Goal: Task Accomplishment & Management: Manage account settings

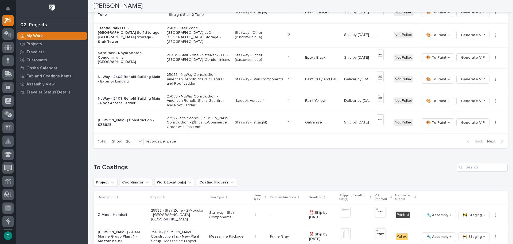
click at [468, 33] on span "Generate VIP" at bounding box center [473, 35] width 24 height 6
click at [357, 163] on div "To Coatings" at bounding box center [301, 167] width 414 height 9
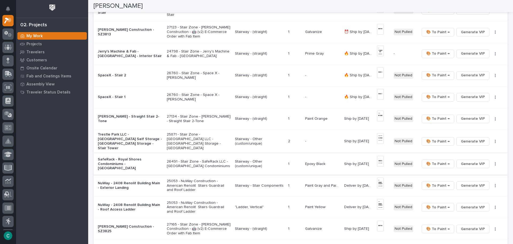
scroll to position [285, 0]
click at [237, 140] on p "Stairway - Other (custom/unique)" at bounding box center [259, 141] width 49 height 9
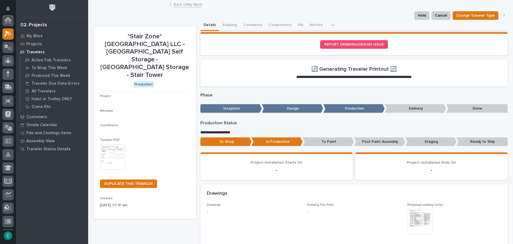
scroll to position [13, 0]
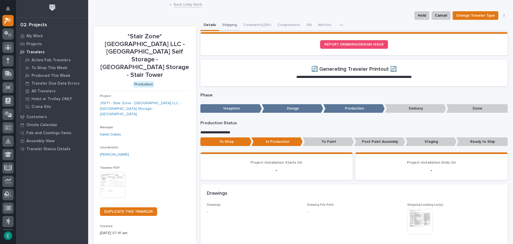
click at [223, 25] on button "Shipping" at bounding box center [229, 25] width 21 height 11
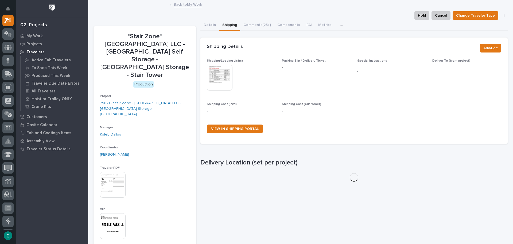
click at [219, 77] on img at bounding box center [220, 78] width 26 height 26
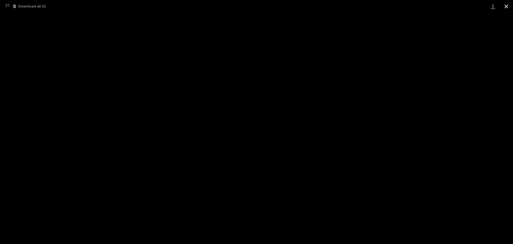
click at [505, 5] on button "Close gallery" at bounding box center [506, 6] width 13 height 13
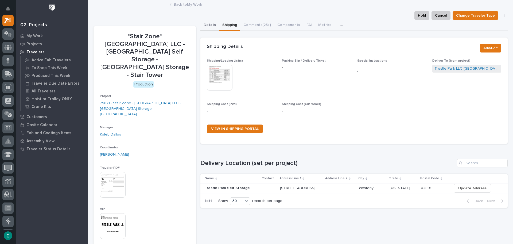
click at [210, 24] on button "Details" at bounding box center [210, 25] width 19 height 11
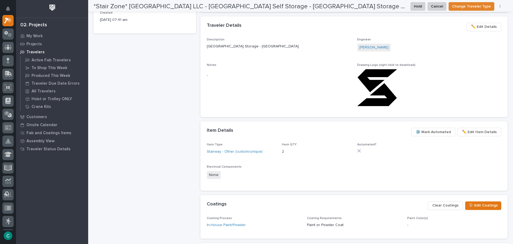
scroll to position [321, 0]
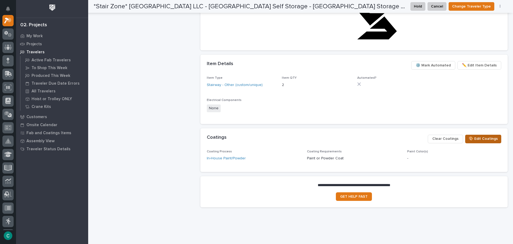
click at [486, 141] on span "🎨 Edit Coatings" at bounding box center [483, 138] width 29 height 6
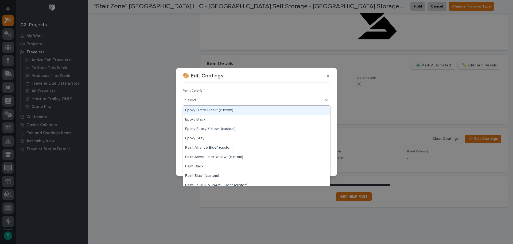
click at [256, 100] on div "Select..." at bounding box center [253, 100] width 140 height 9
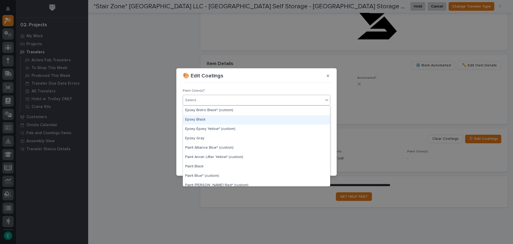
click at [238, 115] on div "Epoxy Black" at bounding box center [256, 119] width 147 height 9
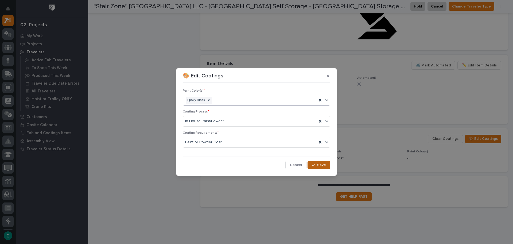
click at [318, 164] on span "Save" at bounding box center [321, 164] width 9 height 5
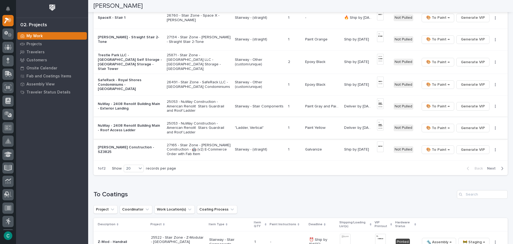
scroll to position [374, 0]
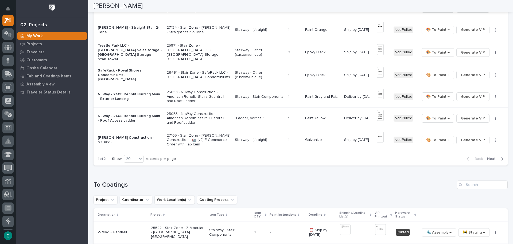
click at [487, 156] on span "Next" at bounding box center [493, 158] width 12 height 5
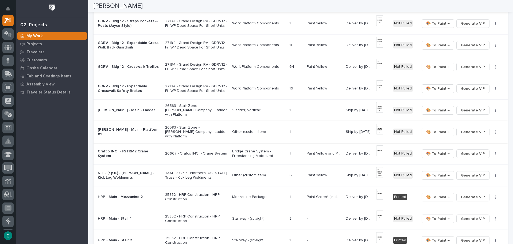
scroll to position [85, 0]
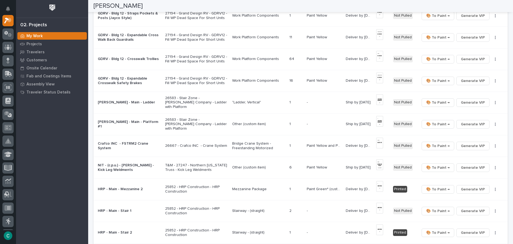
click at [244, 102] on p ""Ladder, Vertical"" at bounding box center [258, 102] width 53 height 5
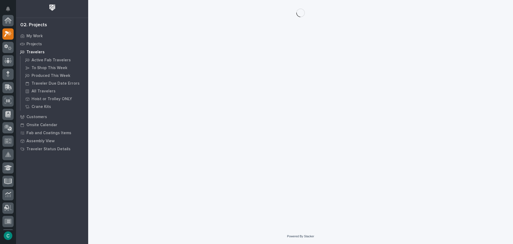
scroll to position [13, 0]
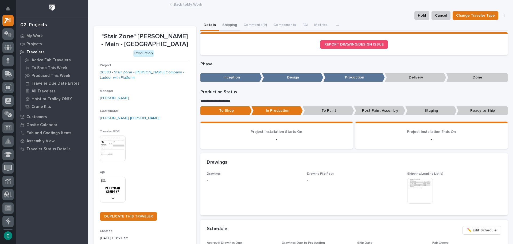
click at [230, 23] on button "Shipping" at bounding box center [229, 25] width 21 height 11
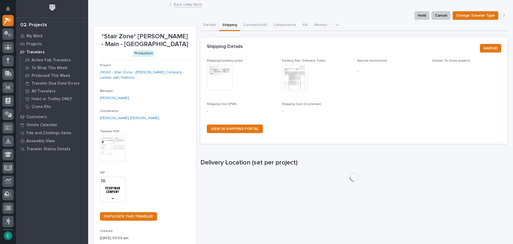
click at [230, 25] on button "Shipping" at bounding box center [229, 25] width 21 height 11
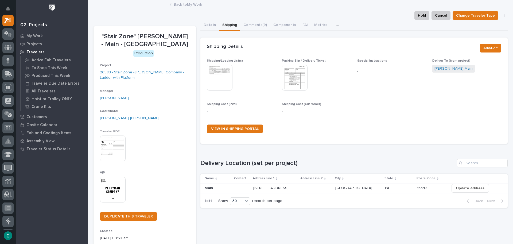
click at [222, 71] on img at bounding box center [220, 78] width 26 height 26
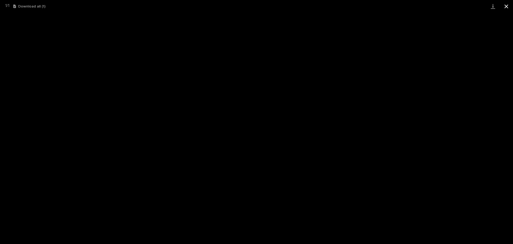
click at [510, 4] on button "Close gallery" at bounding box center [506, 6] width 13 height 13
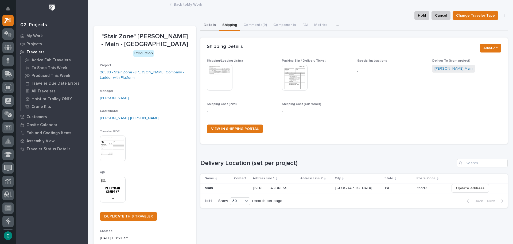
click at [208, 25] on button "Details" at bounding box center [210, 25] width 19 height 11
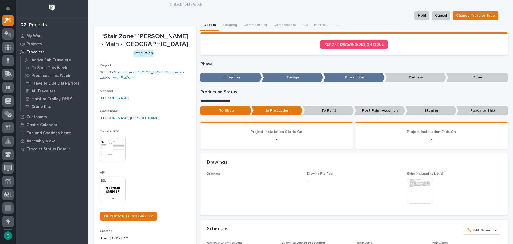
click at [113, 191] on img at bounding box center [113, 189] width 26 height 26
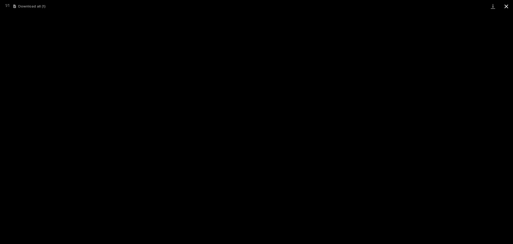
click at [510, 3] on button "Close gallery" at bounding box center [506, 6] width 13 height 13
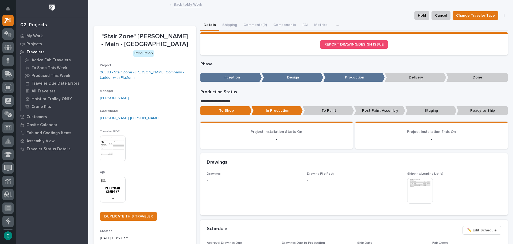
click at [422, 109] on p "Staging" at bounding box center [431, 110] width 51 height 9
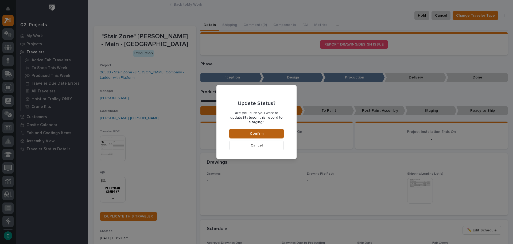
click at [276, 130] on button "Confirm" at bounding box center [256, 134] width 55 height 10
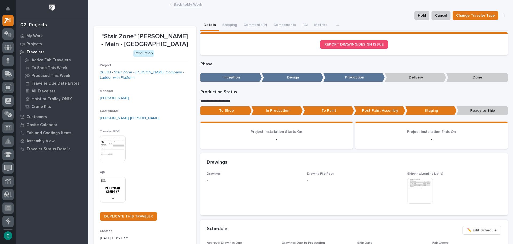
click at [190, 3] on link "Back to My Work" at bounding box center [188, 4] width 28 height 6
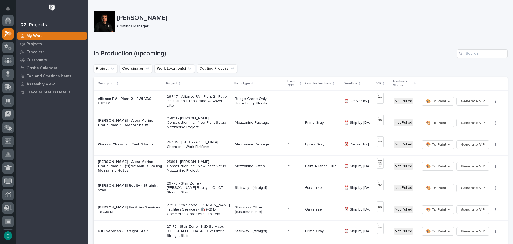
scroll to position [13, 0]
click at [37, 51] on p "Travelers" at bounding box center [35, 52] width 18 height 5
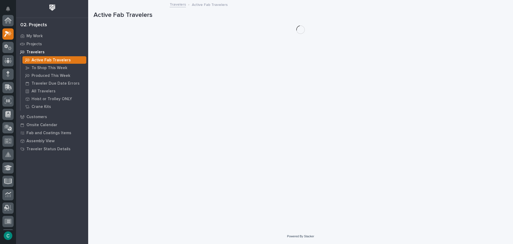
scroll to position [13, 0]
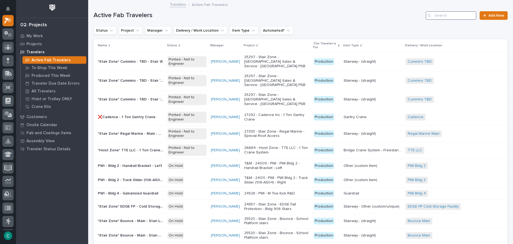
click at [438, 16] on input "Search" at bounding box center [451, 15] width 51 height 9
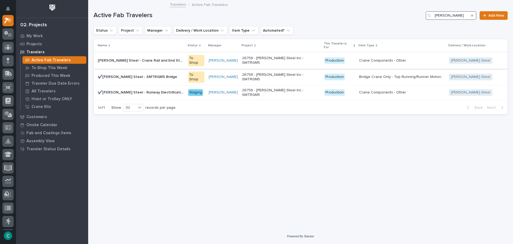
type input "[PERSON_NAME]"
click at [156, 57] on p "[PERSON_NAME] Steel - Crane Rail and End Stops" at bounding box center [141, 60] width 87 height 6
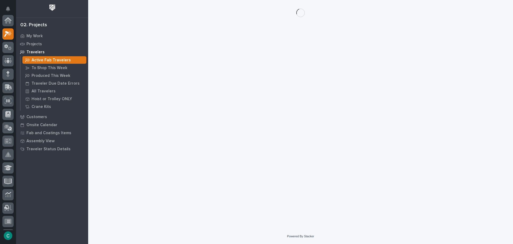
scroll to position [13, 0]
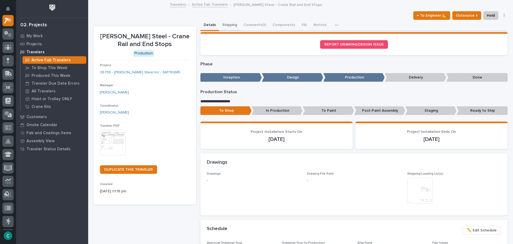
click at [228, 24] on button "Shipping" at bounding box center [229, 25] width 21 height 11
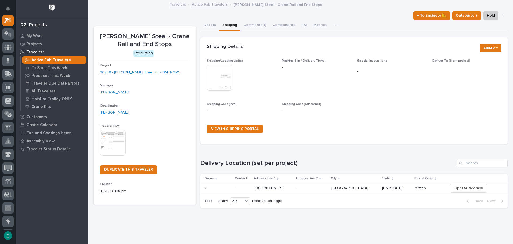
click at [219, 71] on img at bounding box center [220, 78] width 26 height 26
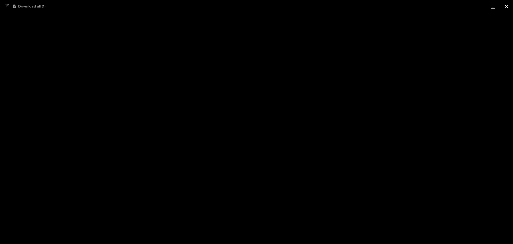
click at [506, 5] on button "Close gallery" at bounding box center [506, 6] width 13 height 13
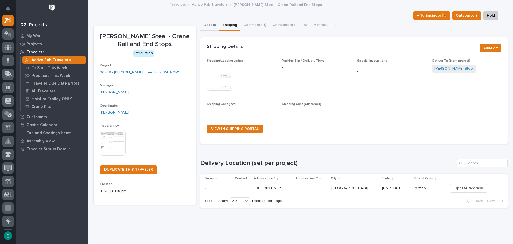
click at [206, 25] on button "Details" at bounding box center [210, 25] width 19 height 11
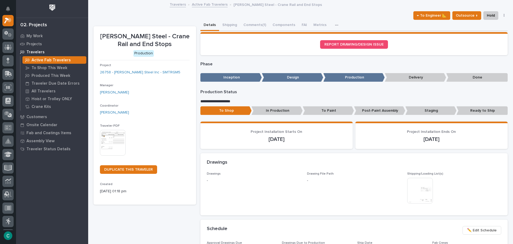
click at [328, 106] on p "To Paint" at bounding box center [328, 110] width 51 height 9
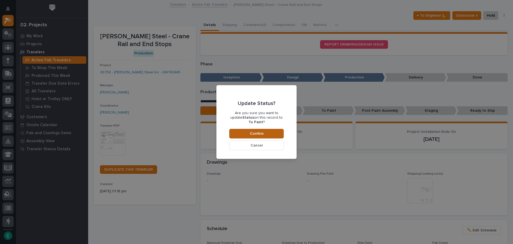
click at [276, 132] on button "Confirm" at bounding box center [256, 134] width 55 height 10
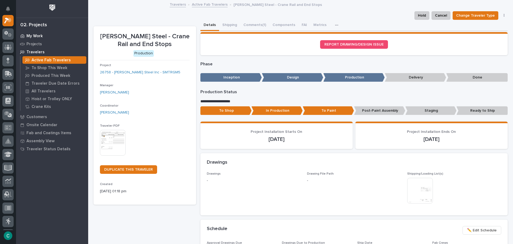
click at [39, 37] on p "My Work" at bounding box center [34, 36] width 16 height 5
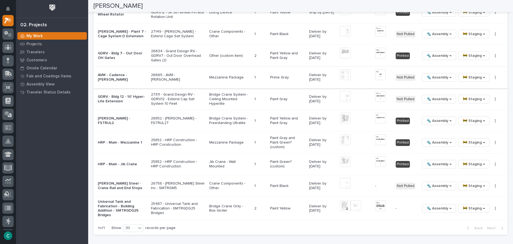
scroll to position [775, 0]
click at [492, 183] on button "button" at bounding box center [495, 185] width 7 height 4
click at [472, 206] on span "Generate VIP" at bounding box center [472, 207] width 23 height 6
